Goal: Navigation & Orientation: Find specific page/section

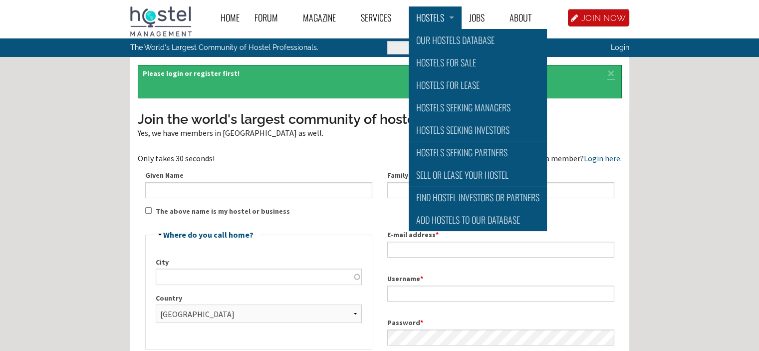
click at [451, 17] on link "Hostels" at bounding box center [435, 17] width 53 height 22
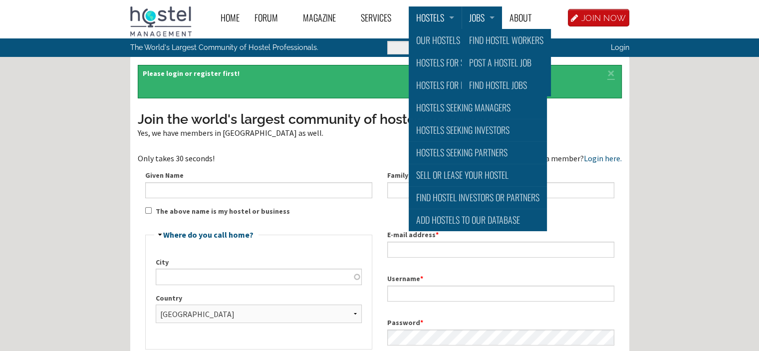
click at [473, 13] on link "Jobs" at bounding box center [482, 17] width 40 height 22
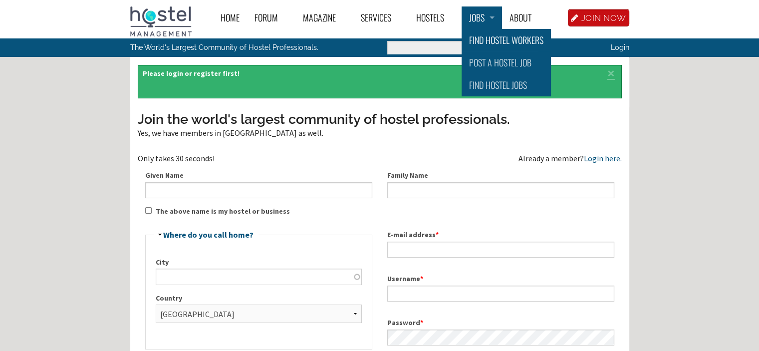
click at [478, 35] on link "Find Hostel Workers" at bounding box center [506, 40] width 89 height 22
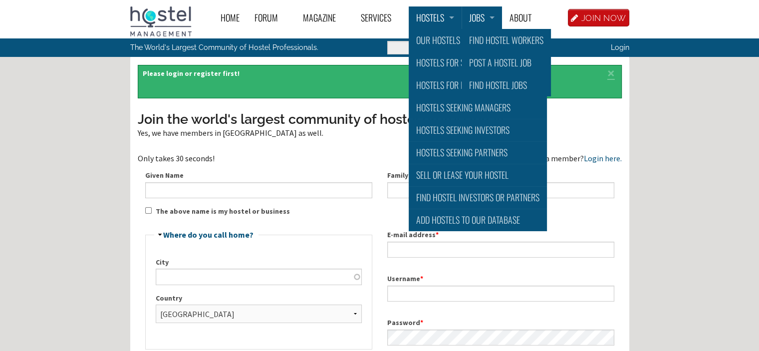
click at [447, 19] on link "Hostels" at bounding box center [435, 17] width 53 height 22
